Goal: Information Seeking & Learning: Check status

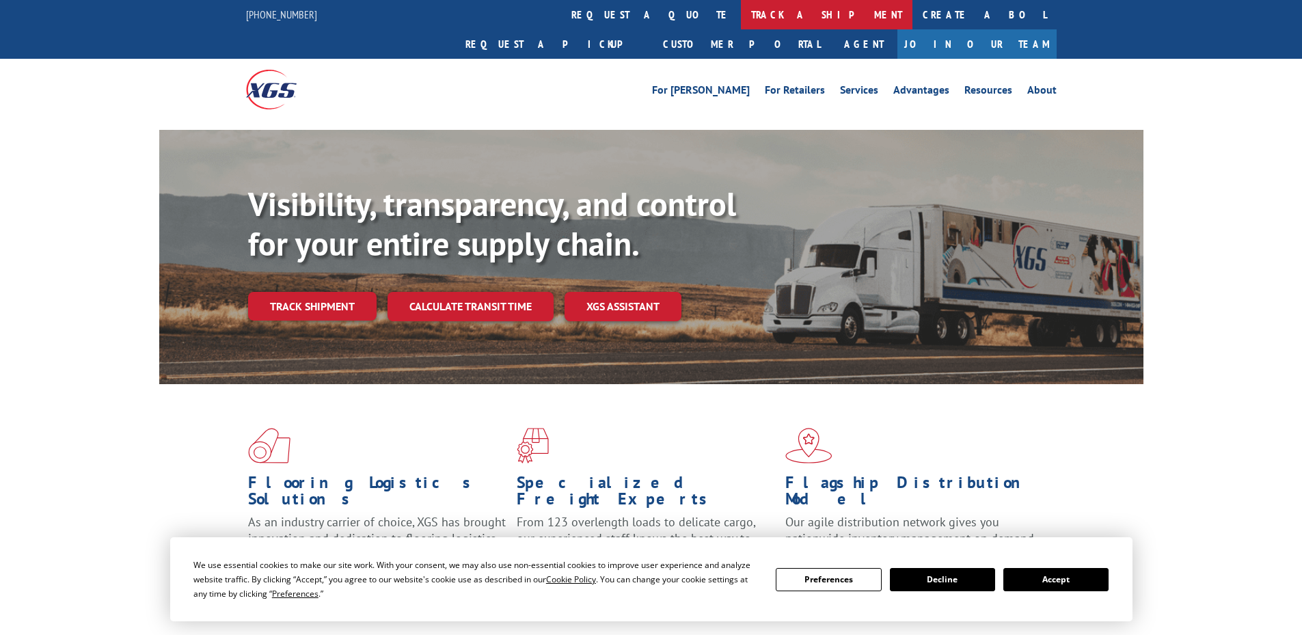
click at [741, 8] on link "track a shipment" at bounding box center [827, 14] width 172 height 29
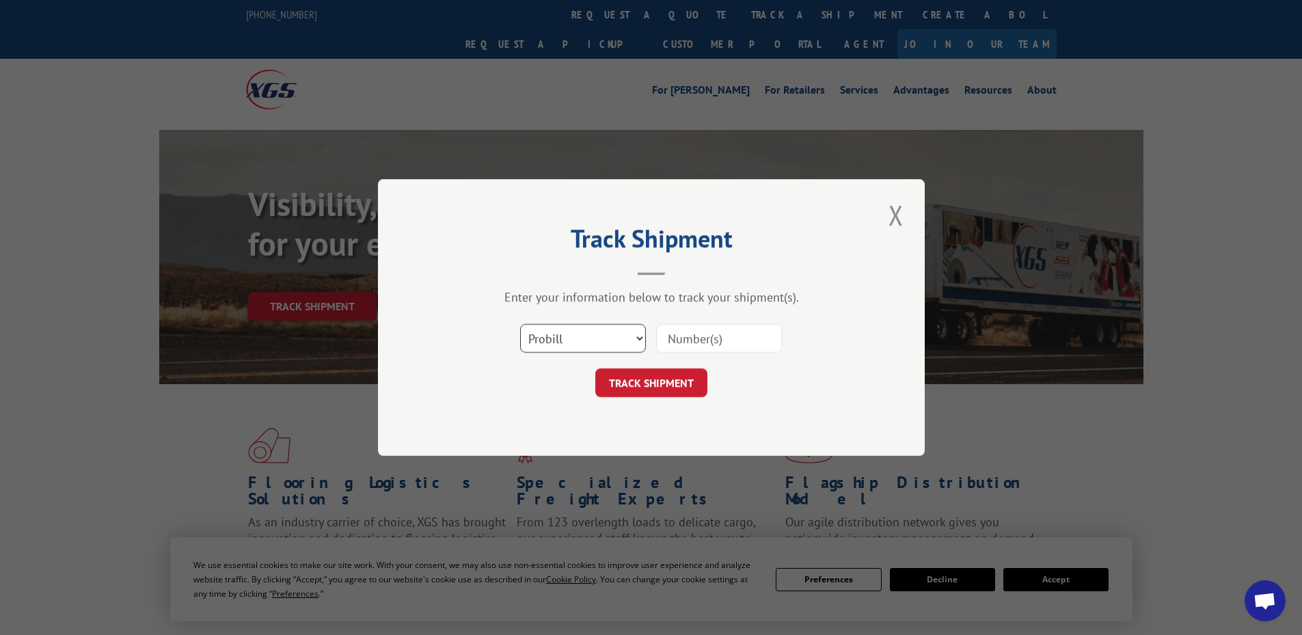
drag, startPoint x: 595, startPoint y: 345, endPoint x: 590, endPoint y: 352, distance: 8.3
click at [595, 345] on select "Select category... Probill BOL PO" at bounding box center [583, 338] width 126 height 29
select select "bol"
click at [520, 324] on select "Select category... Probill BOL PO" at bounding box center [583, 338] width 126 height 29
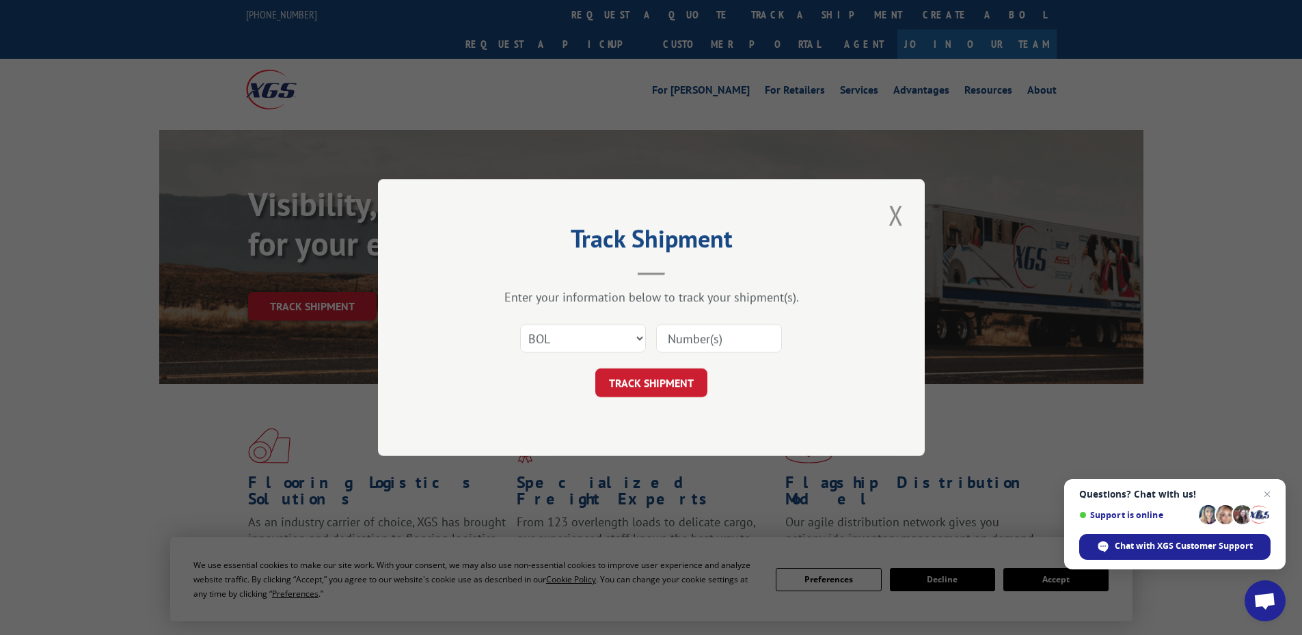
paste input "4714521"
type input "4714521"
click at [606, 390] on button "TRACK SHIPMENT" at bounding box center [651, 382] width 112 height 29
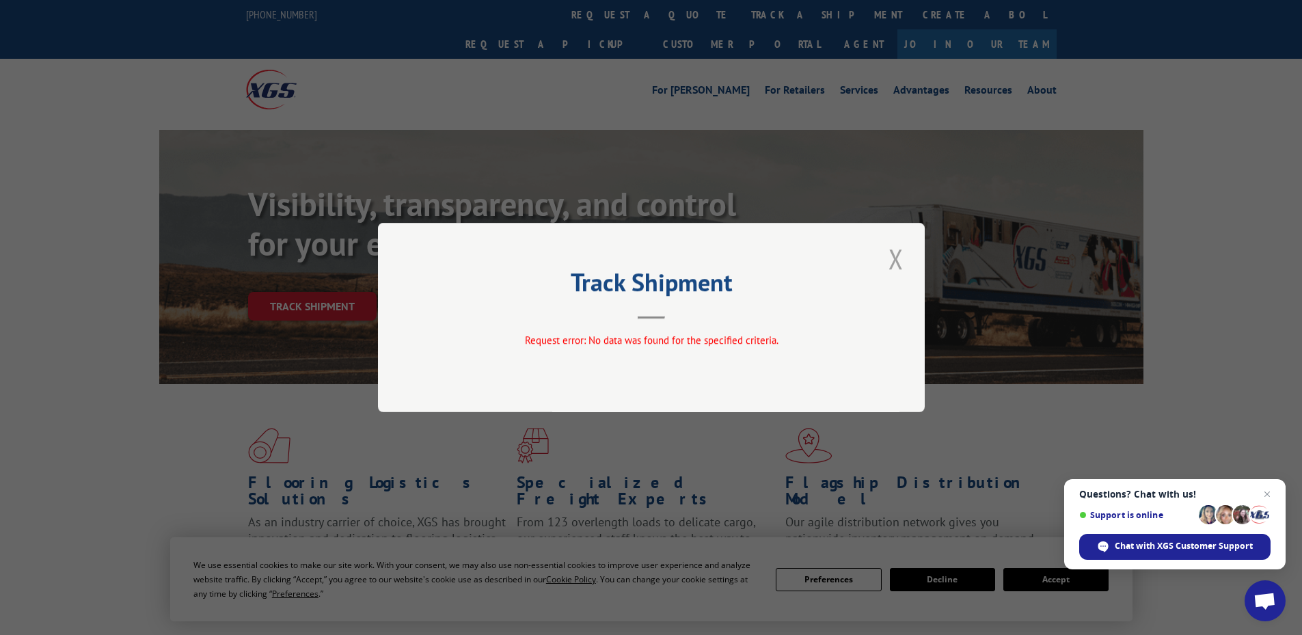
click at [901, 251] on button "Close modal" at bounding box center [895, 259] width 23 height 38
